Goal: Navigation & Orientation: Find specific page/section

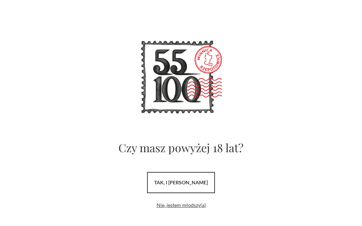
scroll to position [18, 0]
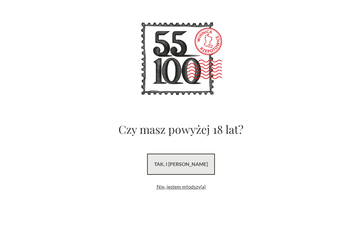
click at [205, 164] on link "tak, i [PERSON_NAME]" at bounding box center [181, 164] width 68 height 21
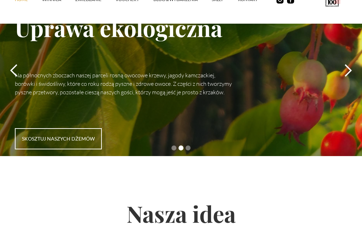
scroll to position [2104, 0]
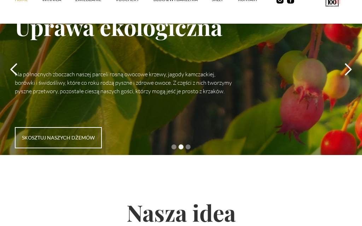
click at [350, 63] on div "next slide" at bounding box center [348, 70] width 14 height 14
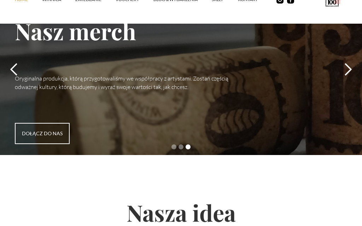
click at [345, 63] on div "next slide" at bounding box center [348, 70] width 14 height 14
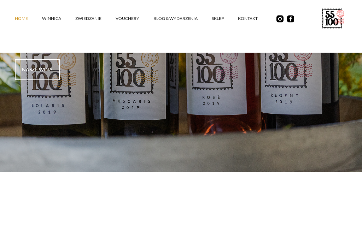
scroll to position [0, 0]
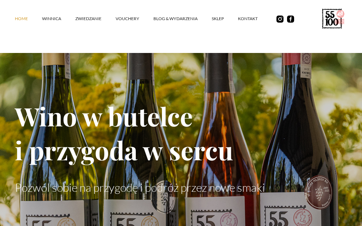
click at [57, 17] on link "winnica" at bounding box center [58, 18] width 33 height 21
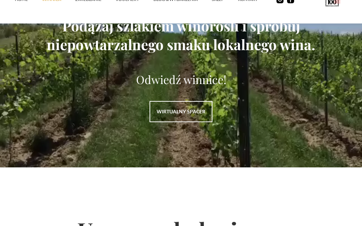
scroll to position [958, 0]
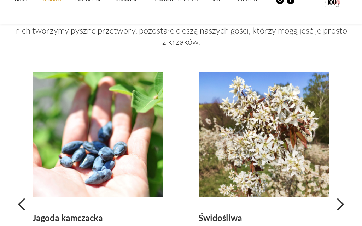
click at [293, 156] on img "2 of 4" at bounding box center [264, 134] width 131 height 124
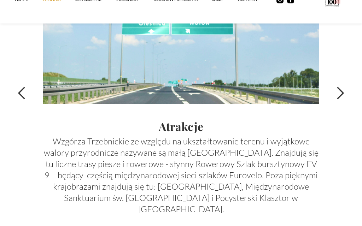
scroll to position [2371, 0]
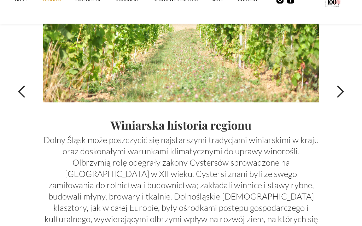
click at [20, 99] on div "previous slide" at bounding box center [22, 92] width 14 height 14
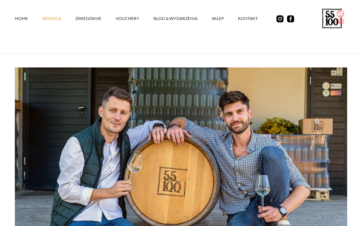
scroll to position [0, 0]
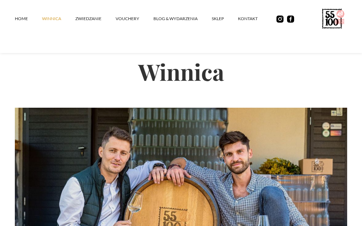
click at [94, 17] on link "ZWIEDZANIE" at bounding box center [95, 18] width 40 height 21
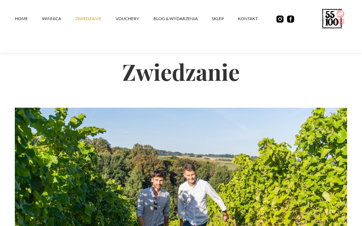
click at [18, 19] on link "Home" at bounding box center [28, 18] width 27 height 21
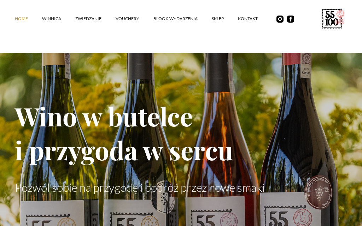
click at [332, 21] on icon at bounding box center [329, 21] width 5 height 7
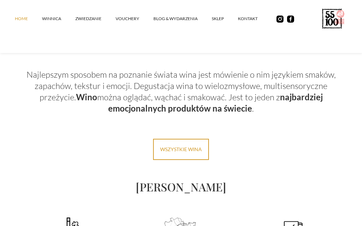
scroll to position [1242, 0]
